Goal: Information Seeking & Learning: Learn about a topic

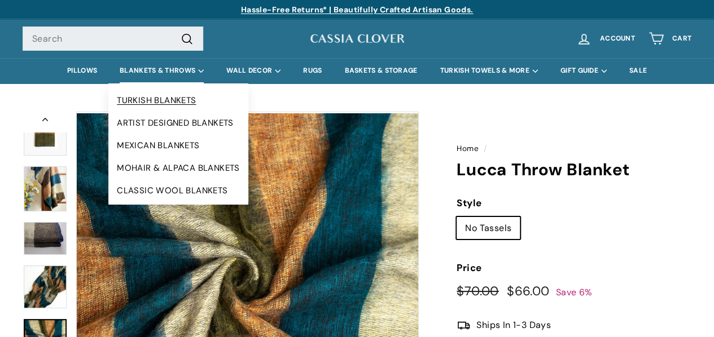
click at [173, 102] on link "TURKISH BLANKETS" at bounding box center [178, 100] width 140 height 23
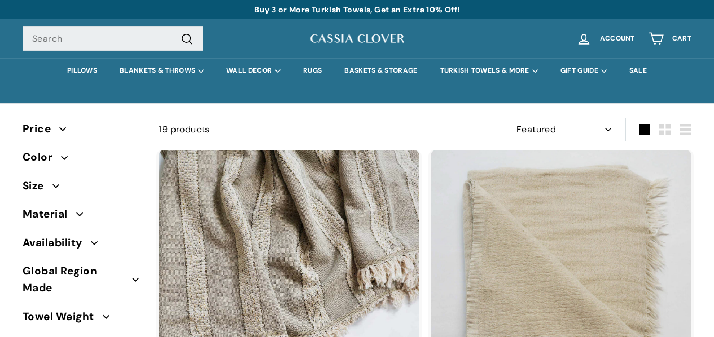
select select "manual"
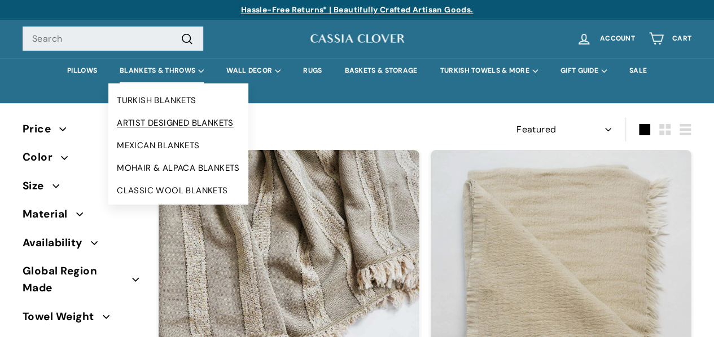
click at [170, 117] on link "ARTIST DESIGNED BLANKETS" at bounding box center [178, 123] width 140 height 23
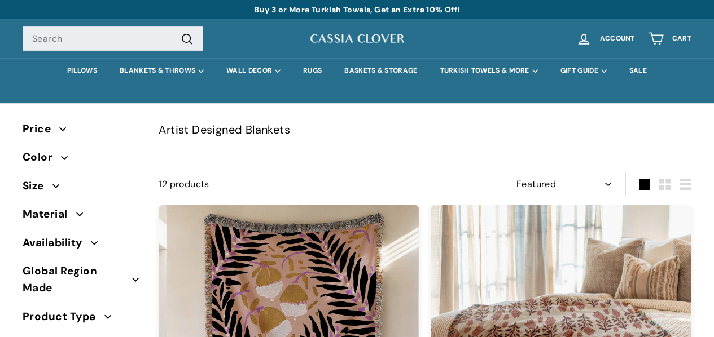
select select "manual"
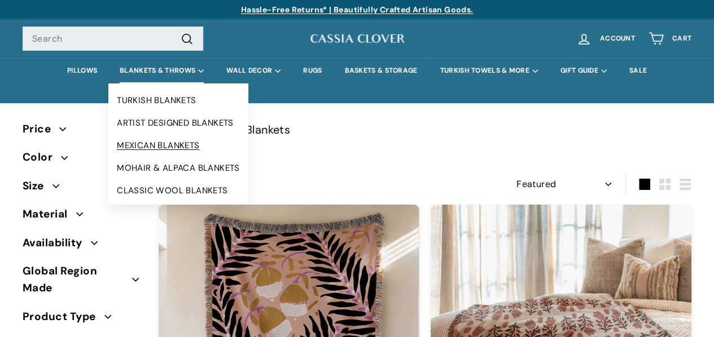
click at [195, 148] on link "MEXICAN BLANKETS" at bounding box center [178, 145] width 140 height 23
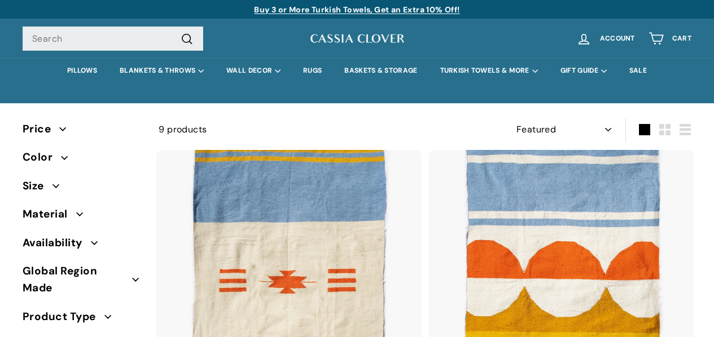
select select "manual"
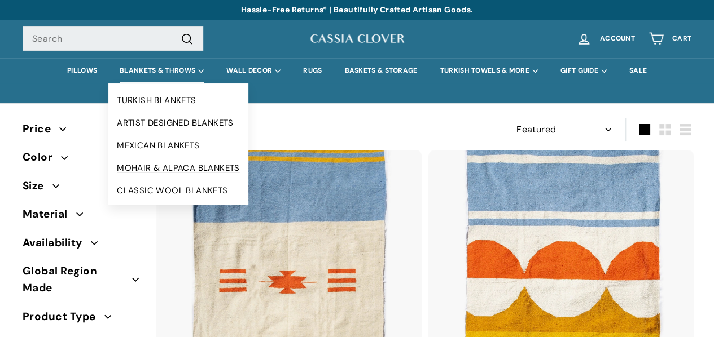
click at [169, 161] on link "MOHAIR & ALPACA BLANKETS" at bounding box center [178, 168] width 140 height 23
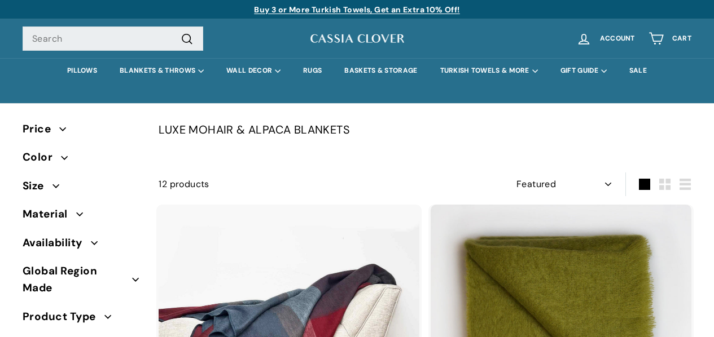
select select "manual"
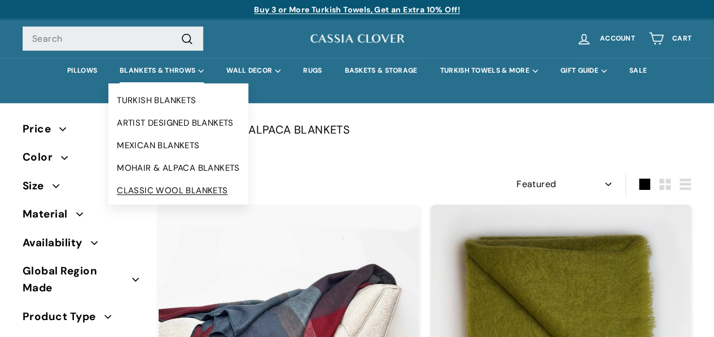
click at [199, 194] on link "CLASSIC WOOL BLANKETS" at bounding box center [178, 190] width 140 height 23
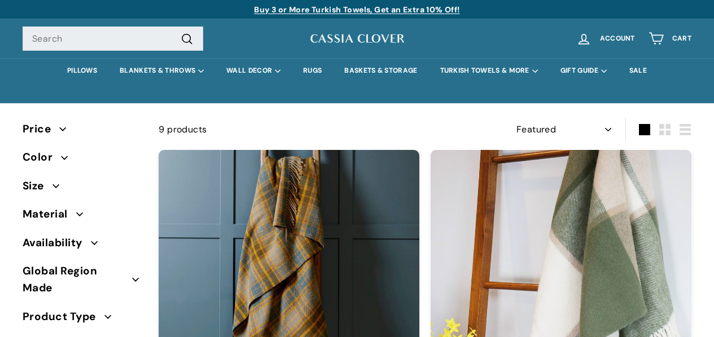
select select "manual"
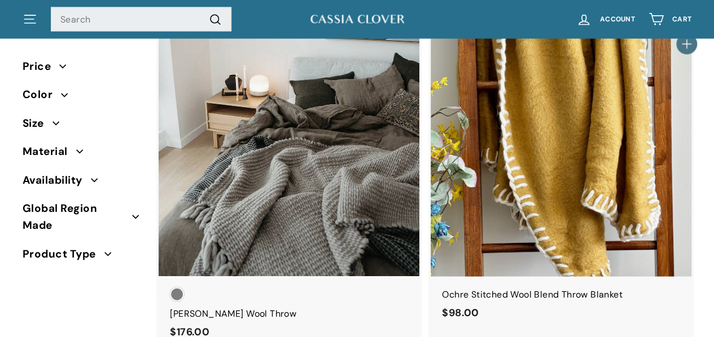
scroll to position [1142, 0]
